Goal: Transaction & Acquisition: Purchase product/service

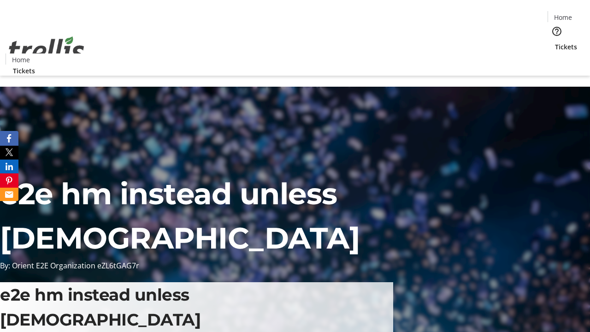
click at [555, 42] on span "Tickets" at bounding box center [566, 47] width 22 height 10
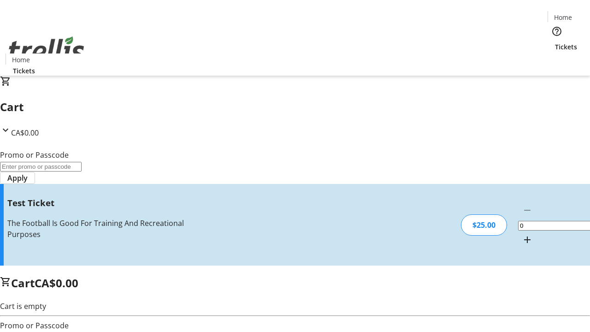
click at [522, 234] on mat-icon "Increment by one" at bounding box center [527, 239] width 11 height 11
type input "1"
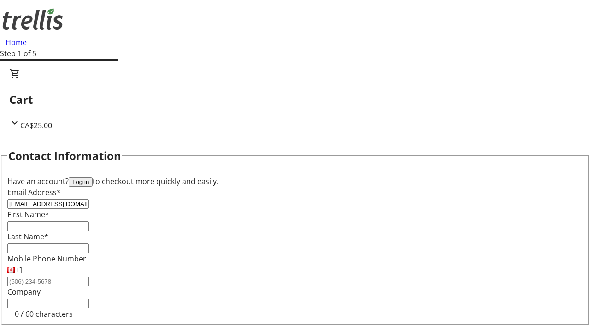
type input "[EMAIL_ADDRESS][DOMAIN_NAME]"
type input "Mylene"
type input "Littel"
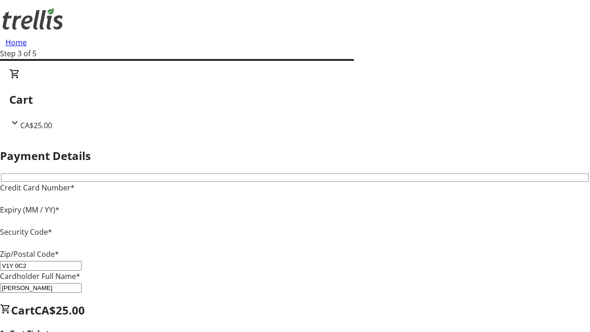
type input "V1Y 0C2"
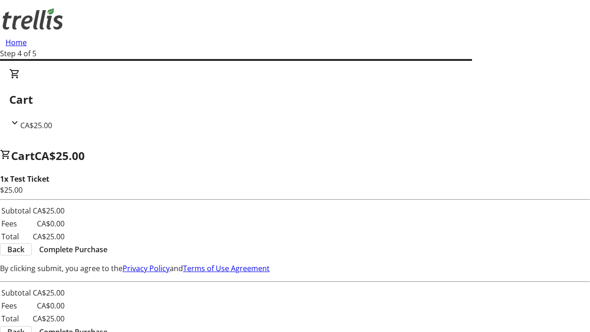
click at [107, 244] on span "Complete Purchase" at bounding box center [73, 249] width 68 height 11
